Goal: Obtain resource: Obtain resource

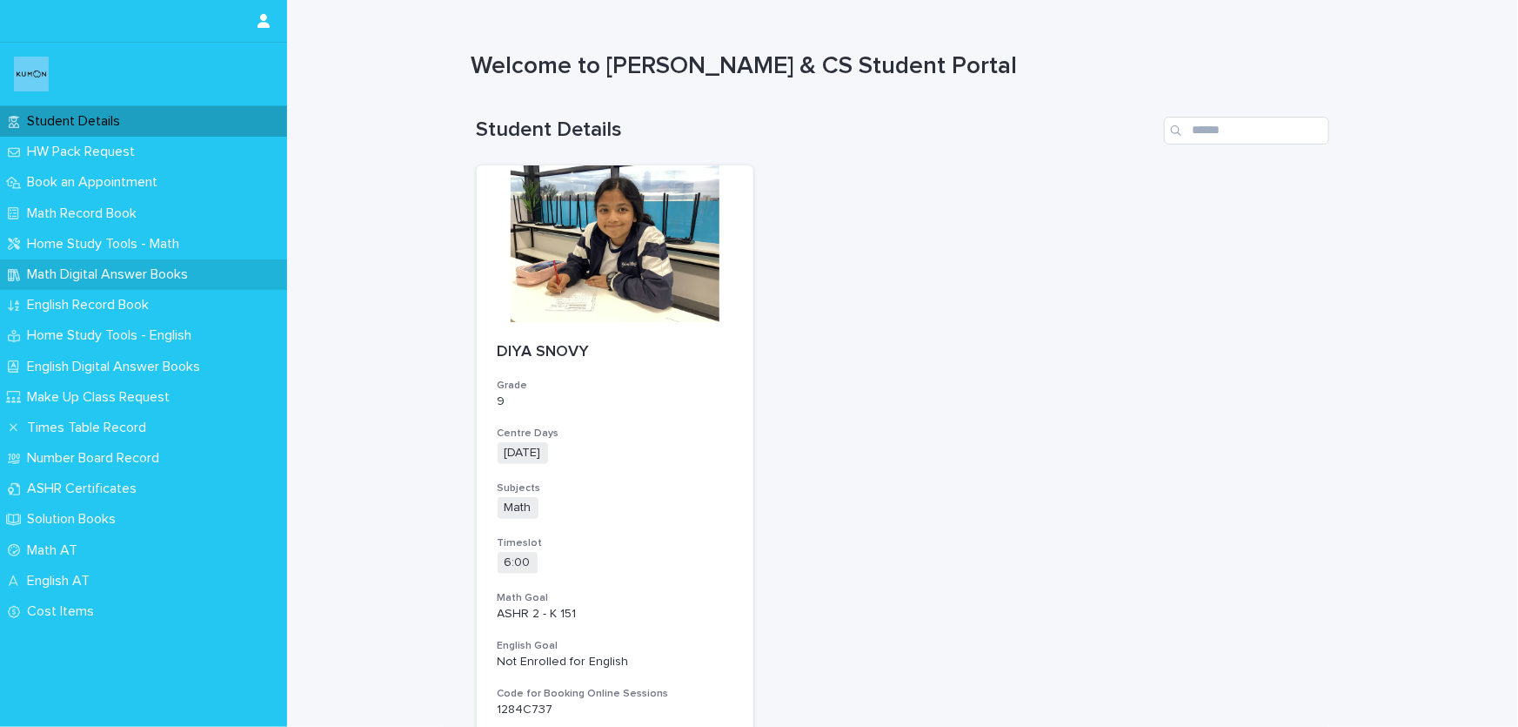
click at [167, 268] on p "Math Digital Answer Books" at bounding box center [111, 274] width 182 height 17
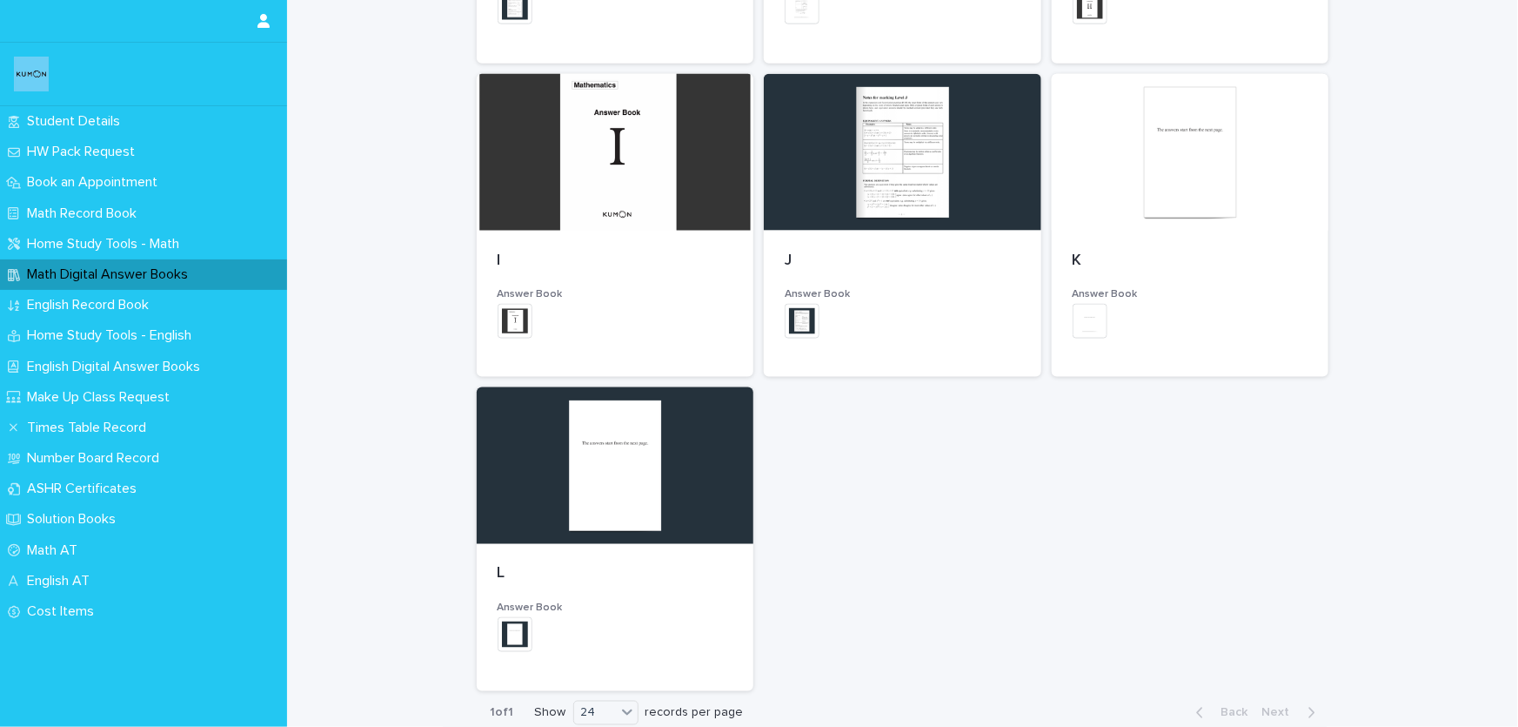
scroll to position [1126, 0]
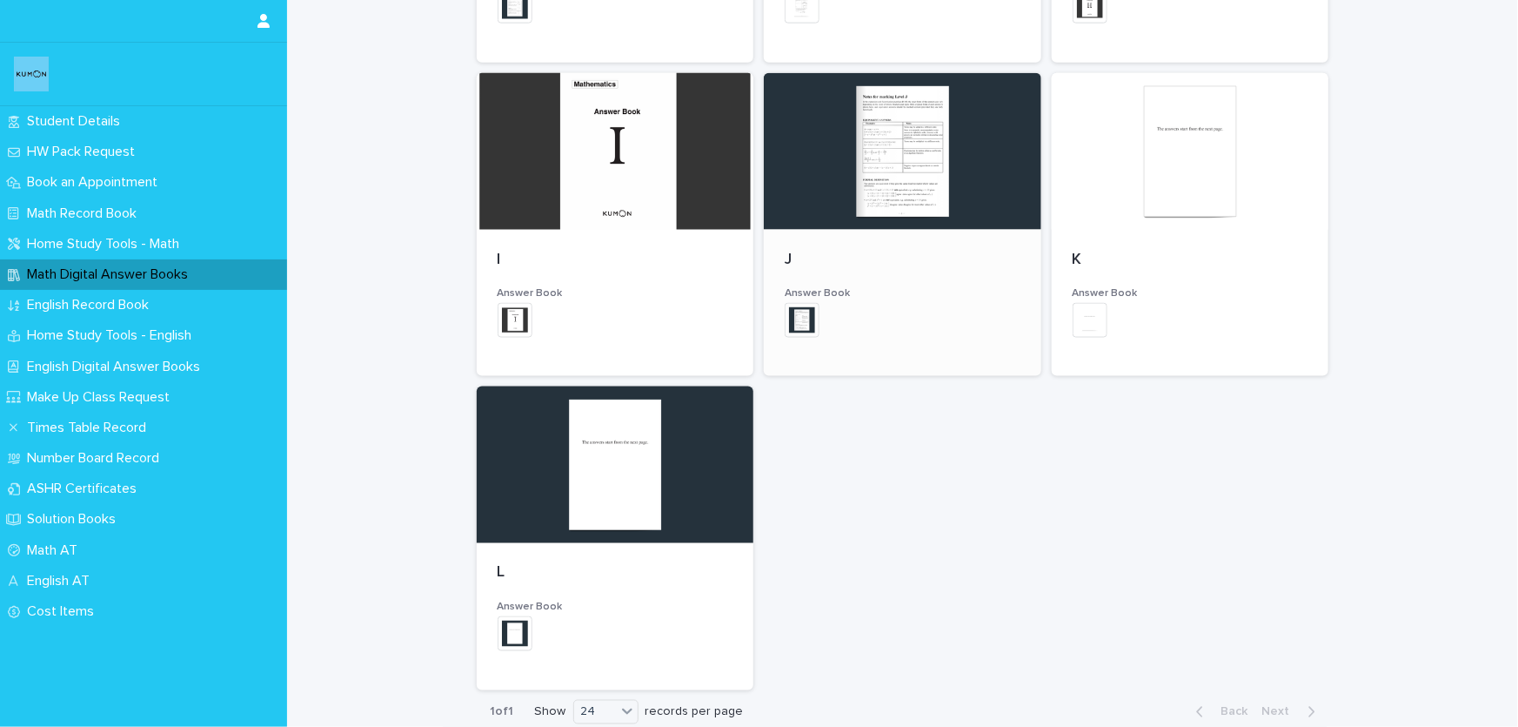
click at [831, 299] on h3 "Answer Book" at bounding box center [903, 293] width 236 height 14
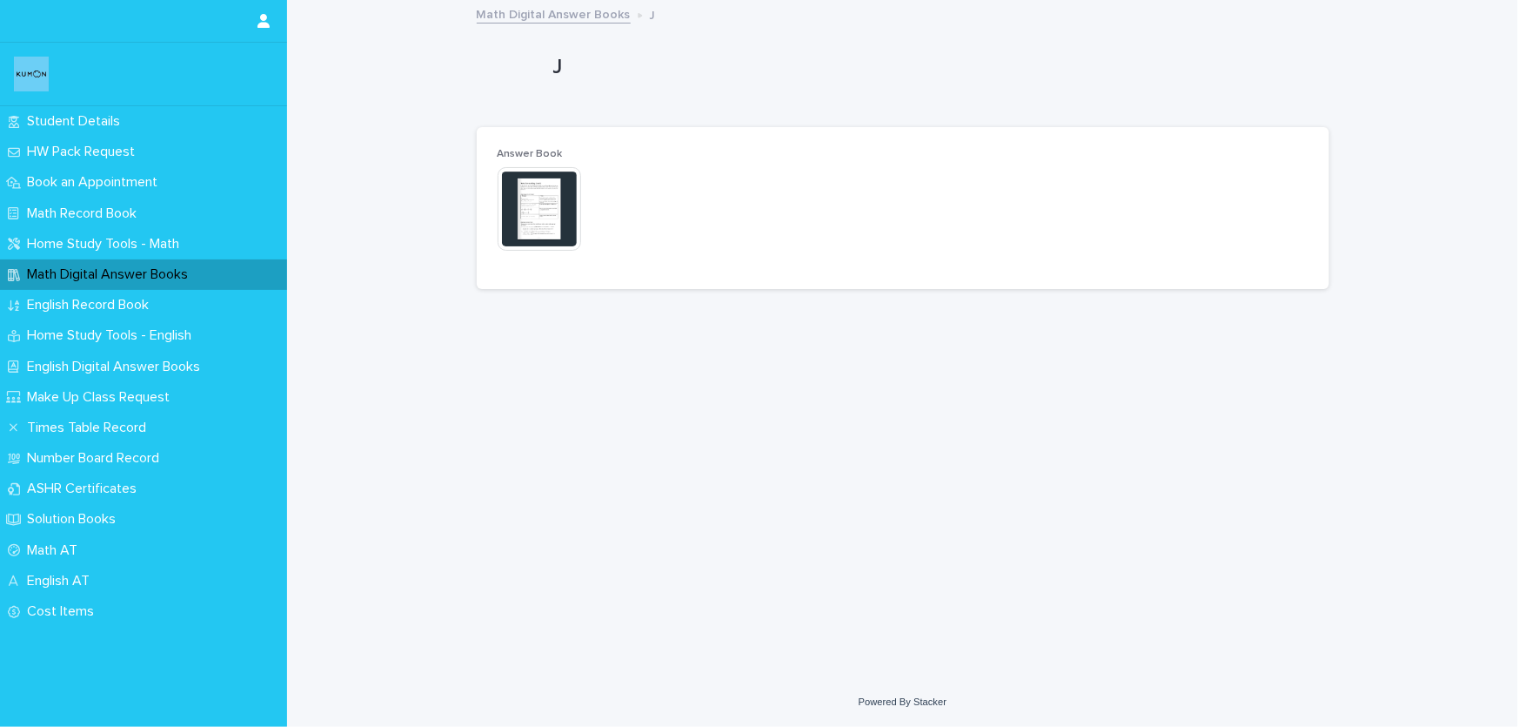
click at [543, 203] on img at bounding box center [540, 209] width 84 height 84
